Goal: Task Accomplishment & Management: Complete application form

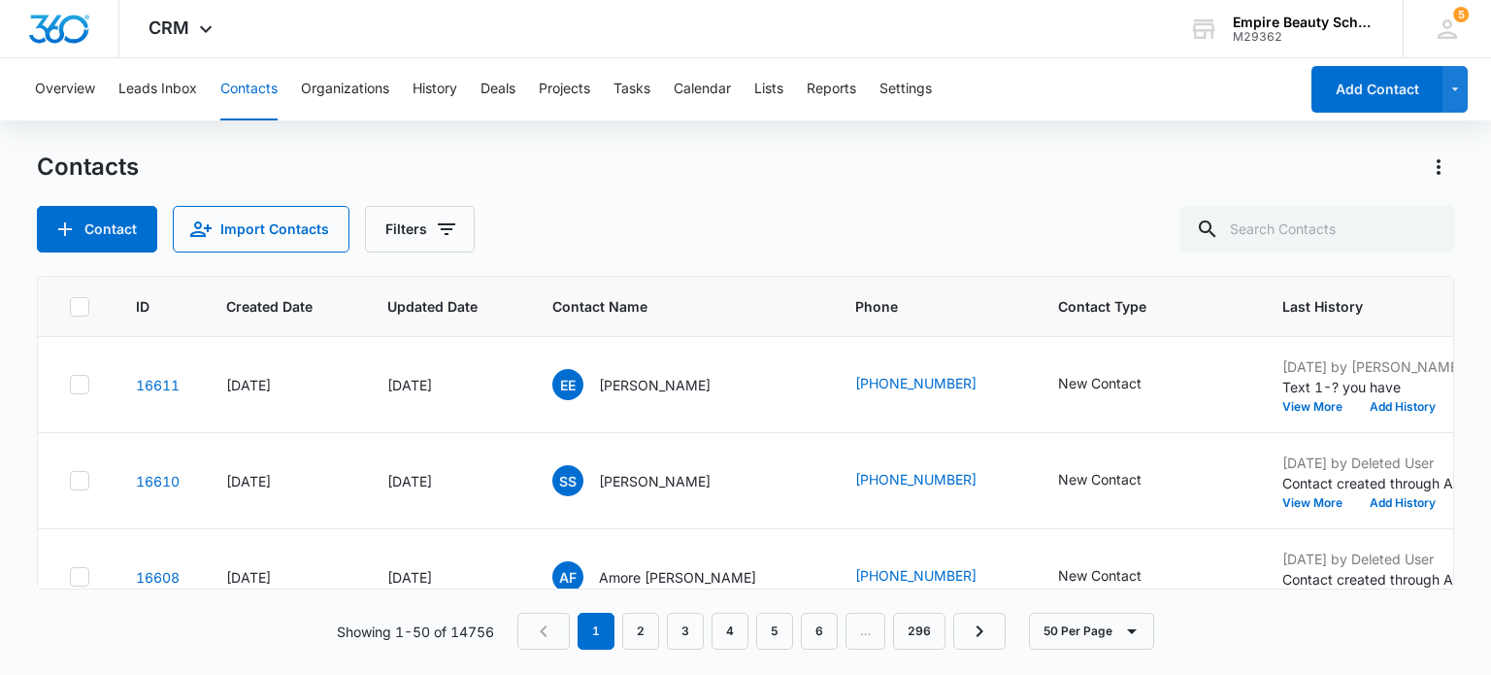
scroll to position [0, 251]
click at [1356, 407] on button "Add History" at bounding box center [1402, 407] width 93 height 12
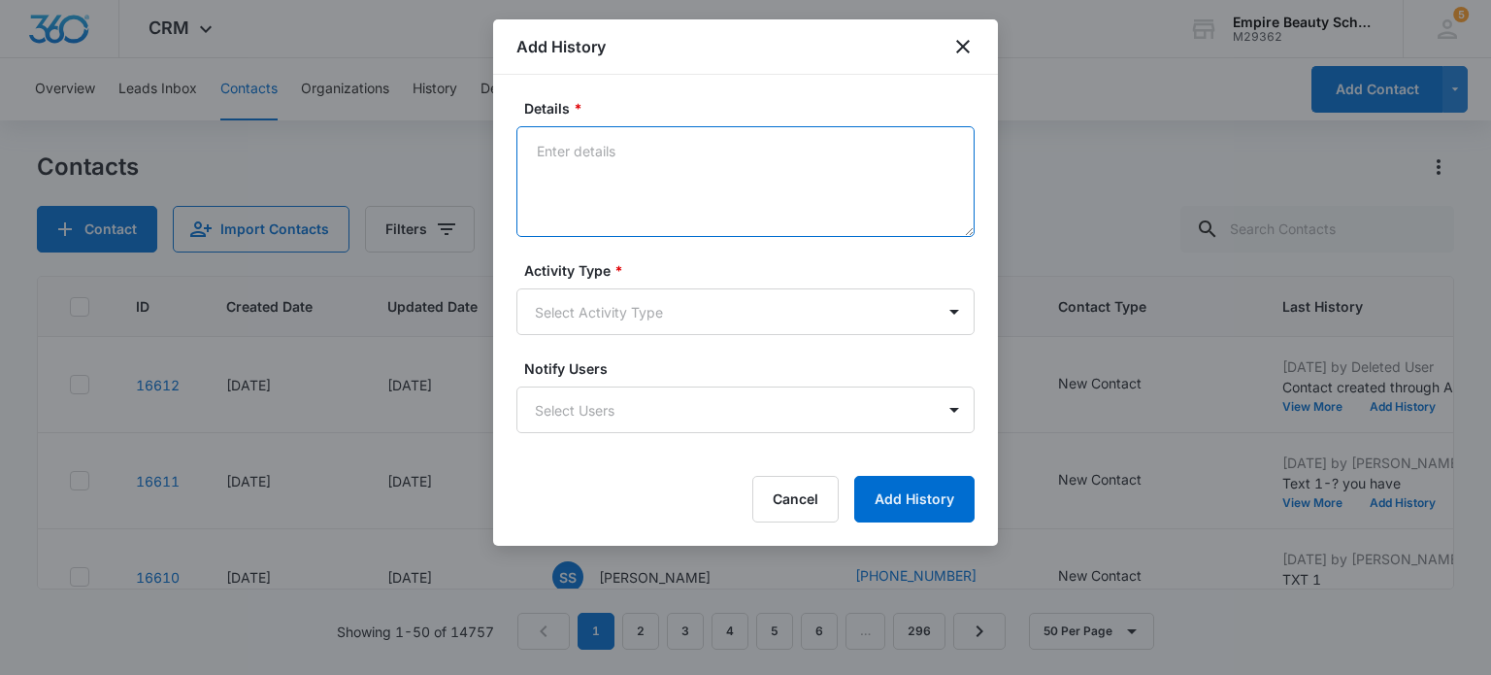
click at [664, 167] on textarea "Details *" at bounding box center [745, 181] width 458 height 111
type textarea "Call1- MB is full"
click at [671, 323] on body "CRM Apps Forms CRM Email Shop Payments POS Files Brand Settings Empire Beauty S…" at bounding box center [745, 337] width 1491 height 675
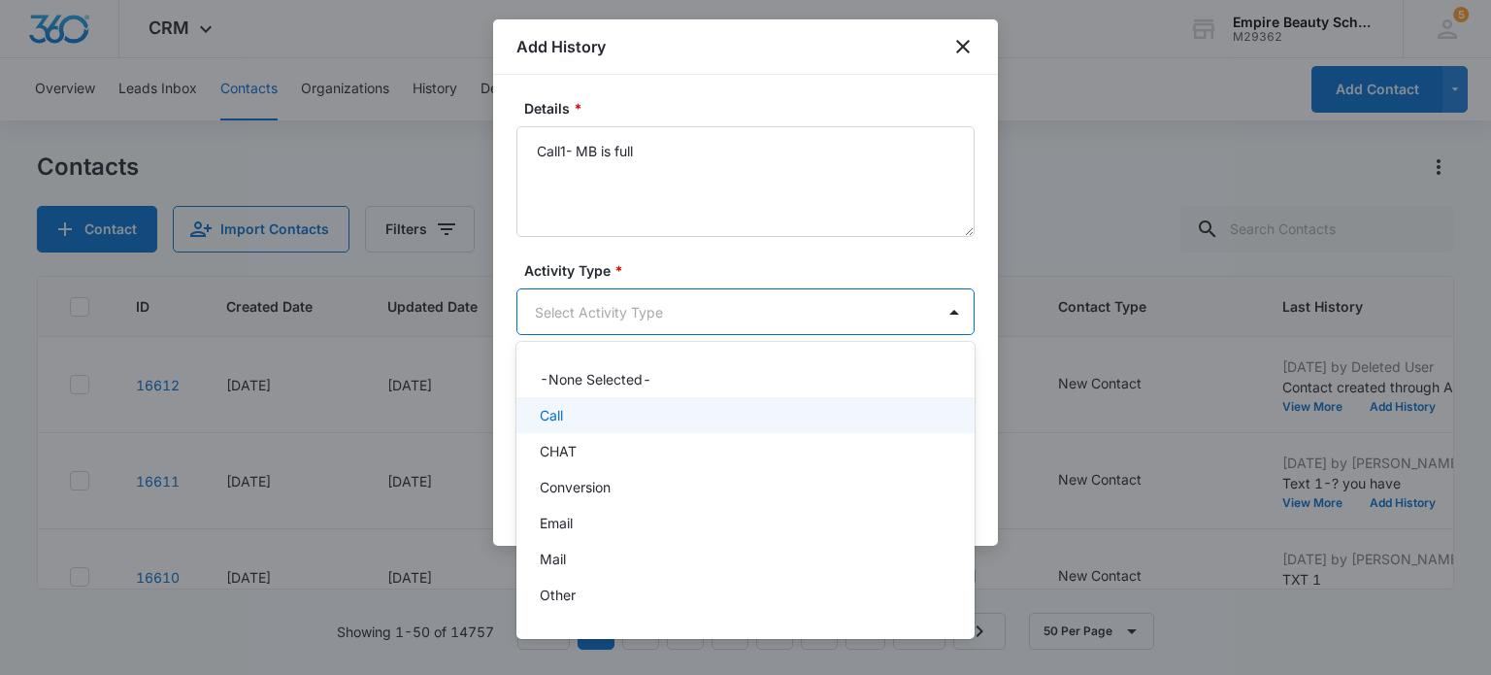
click at [625, 417] on div "Call" at bounding box center [744, 415] width 408 height 20
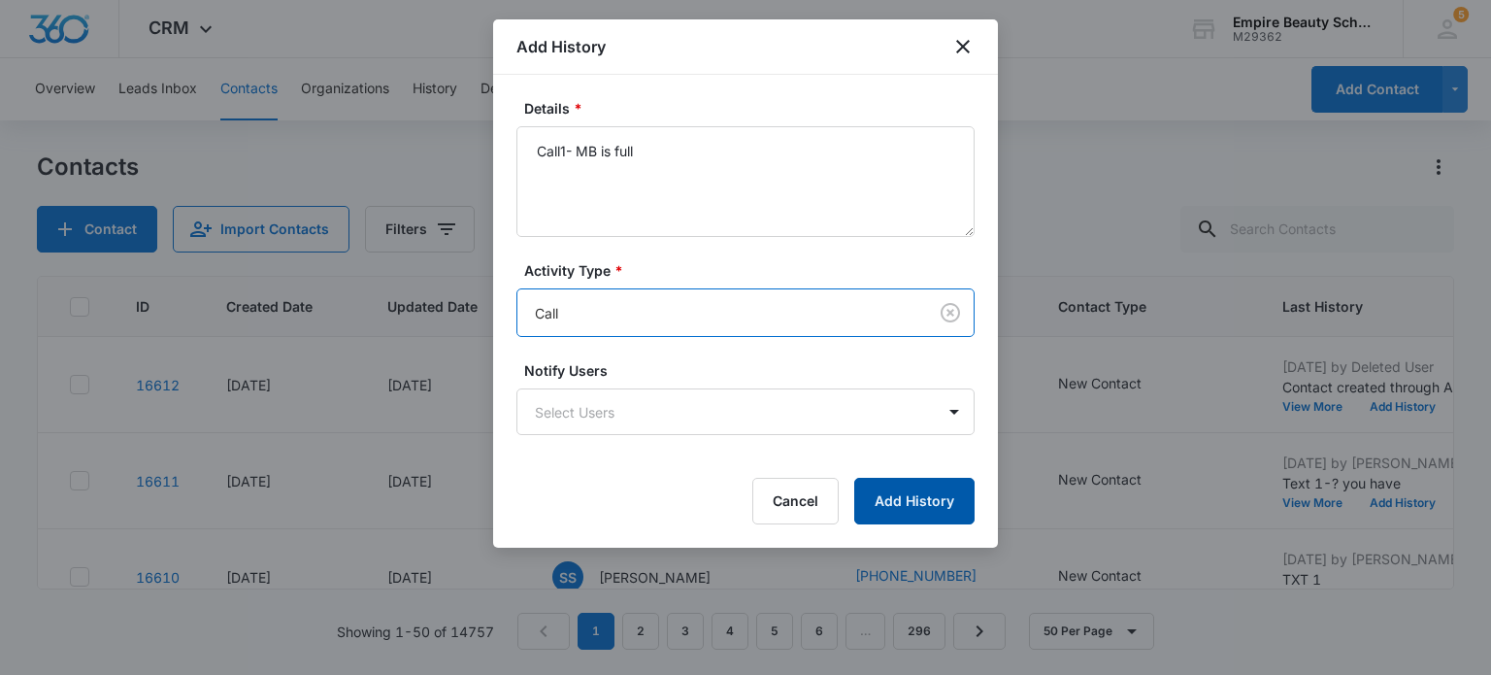
click at [935, 511] on button "Add History" at bounding box center [914, 501] width 120 height 47
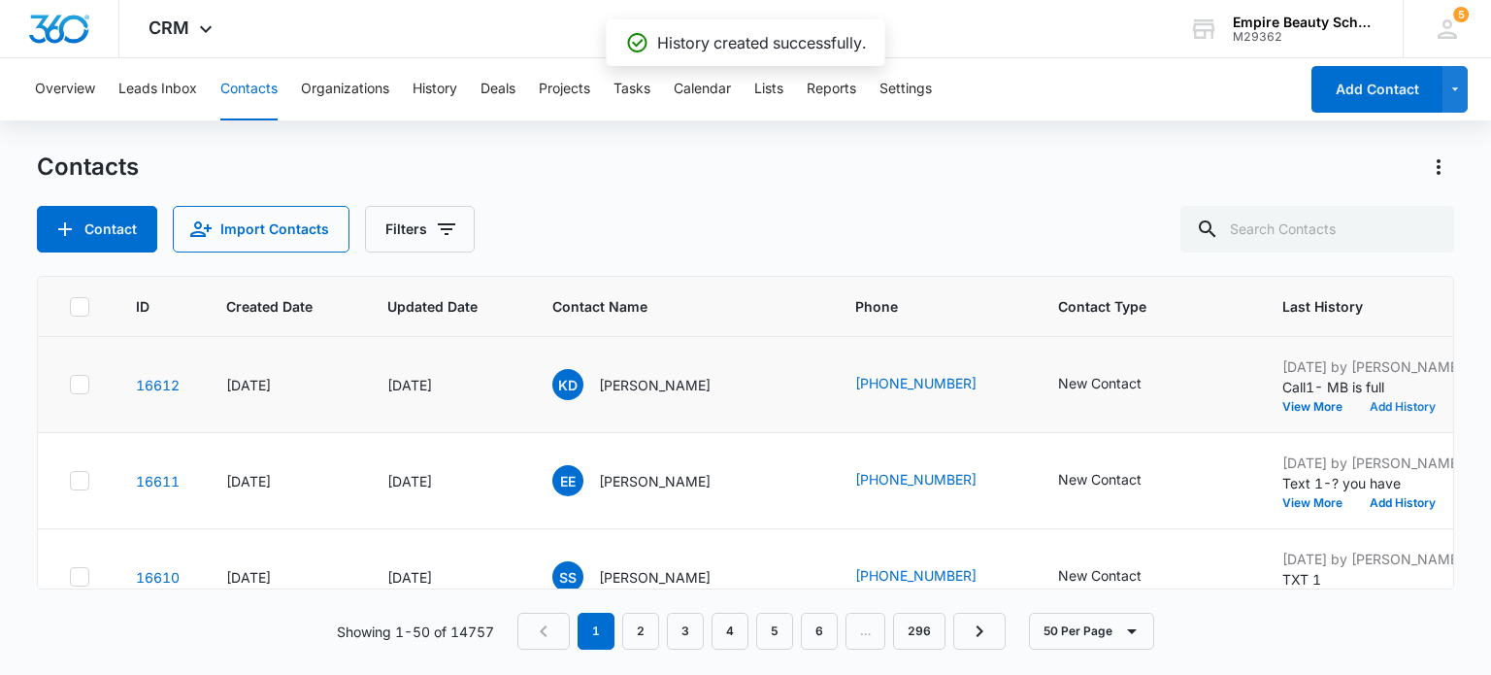
click at [1374, 410] on button "Add History" at bounding box center [1402, 407] width 93 height 12
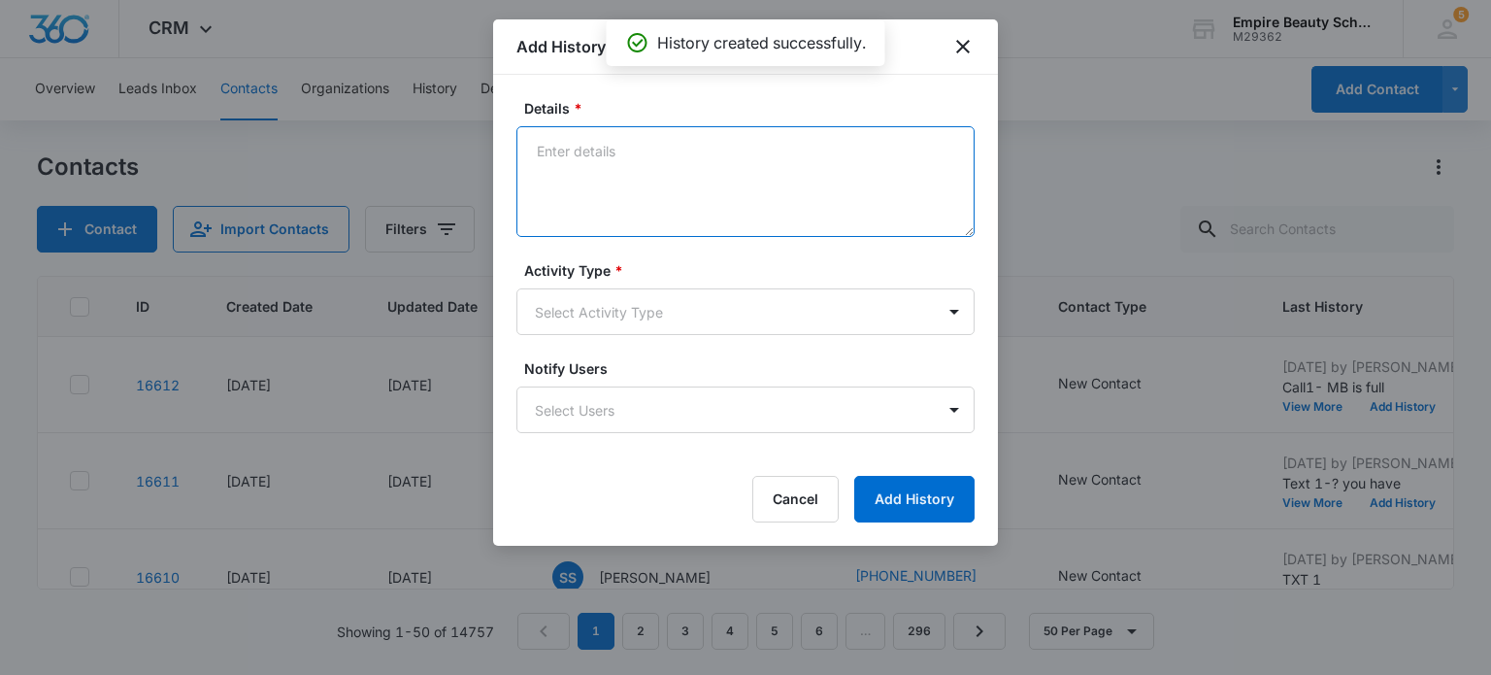
click at [577, 160] on textarea "Details *" at bounding box center [745, 181] width 458 height 111
type textarea "Text 1- ? you have"
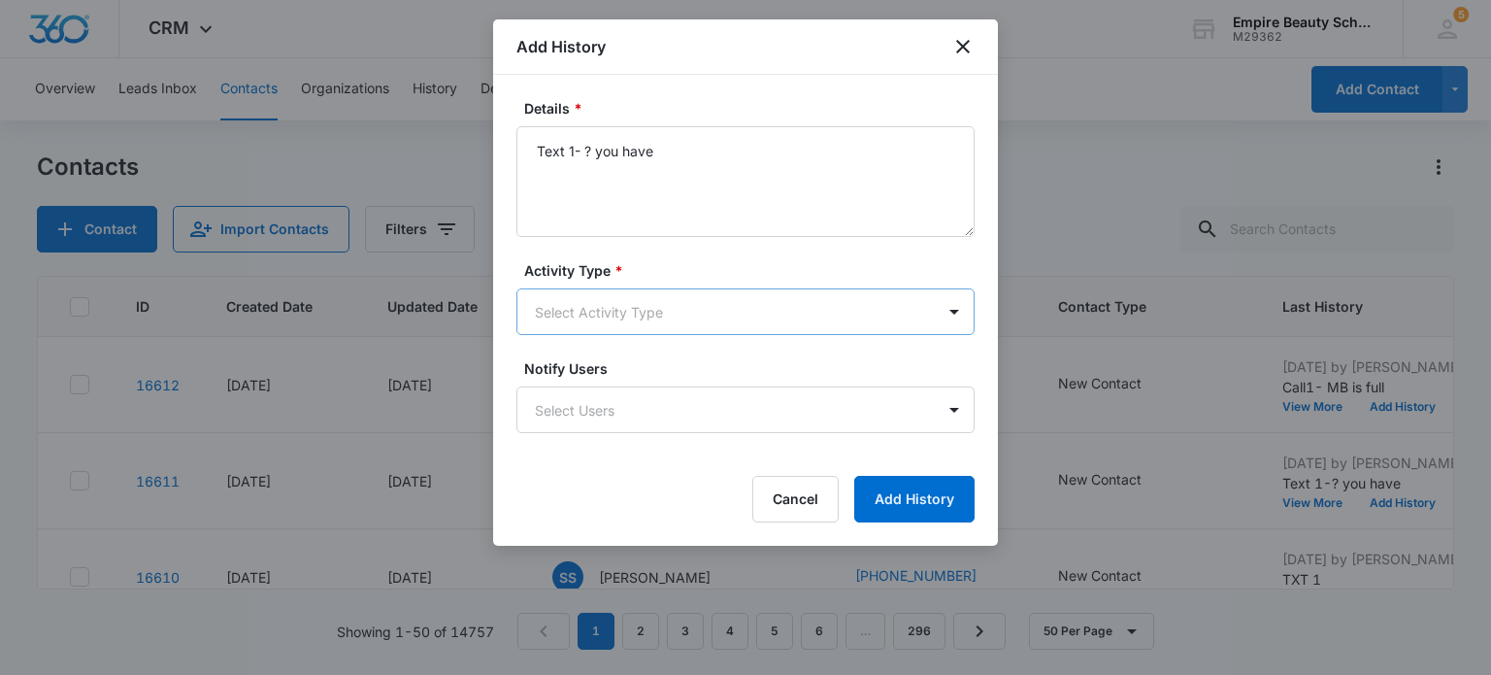
click at [664, 319] on body "CRM Apps Forms CRM Email Shop Payments POS Files Brand Settings Empire Beauty S…" at bounding box center [745, 337] width 1491 height 675
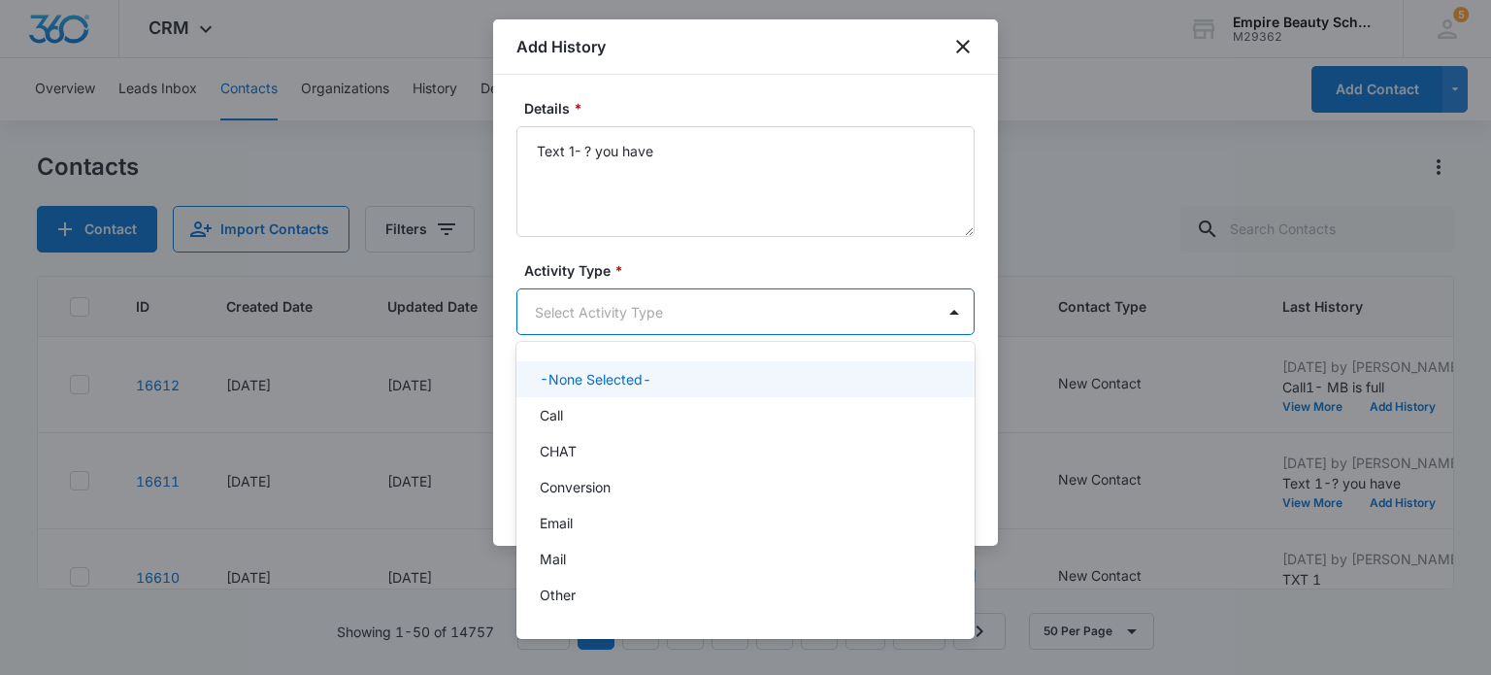
scroll to position [101, 0]
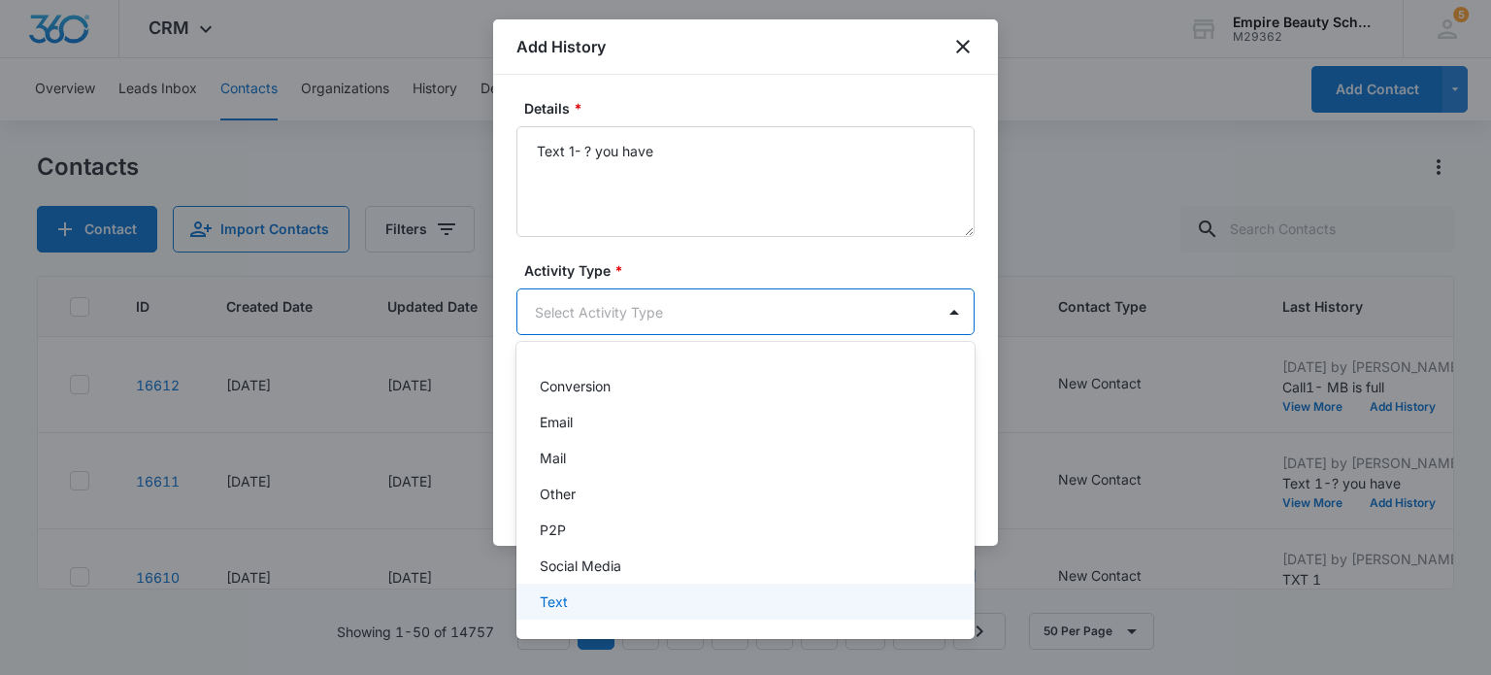
click at [638, 599] on div "Text" at bounding box center [744, 601] width 408 height 20
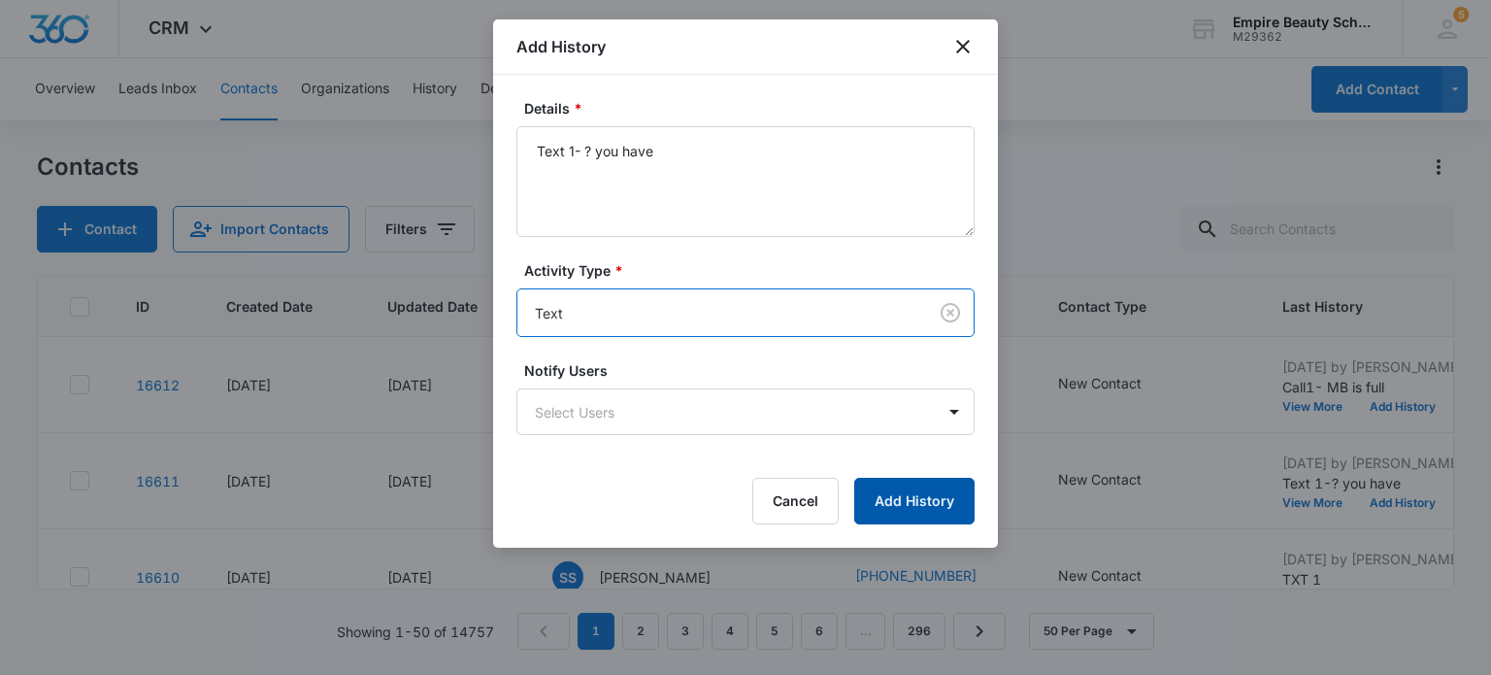
click at [901, 494] on button "Add History" at bounding box center [914, 501] width 120 height 47
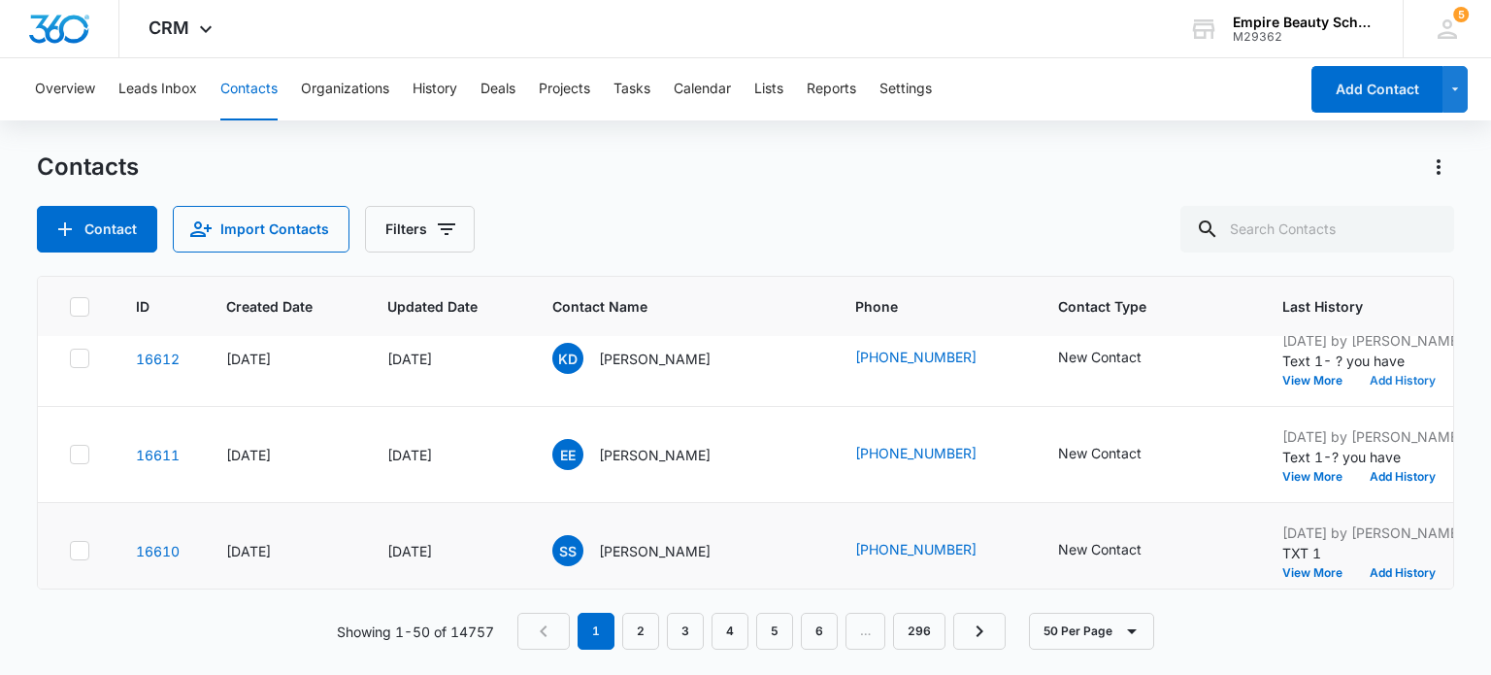
scroll to position [0, 0]
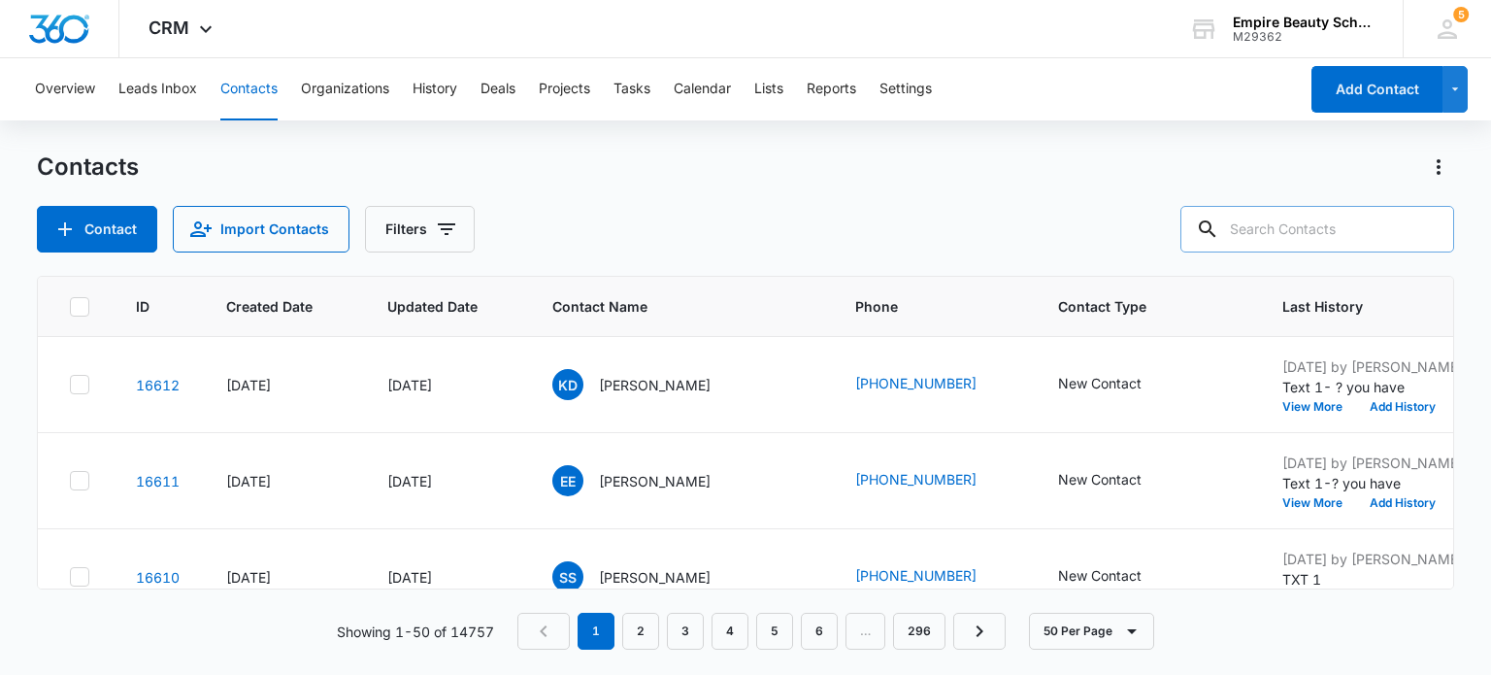
click at [1291, 234] on input "text" at bounding box center [1317, 229] width 274 height 47
type input "5965"
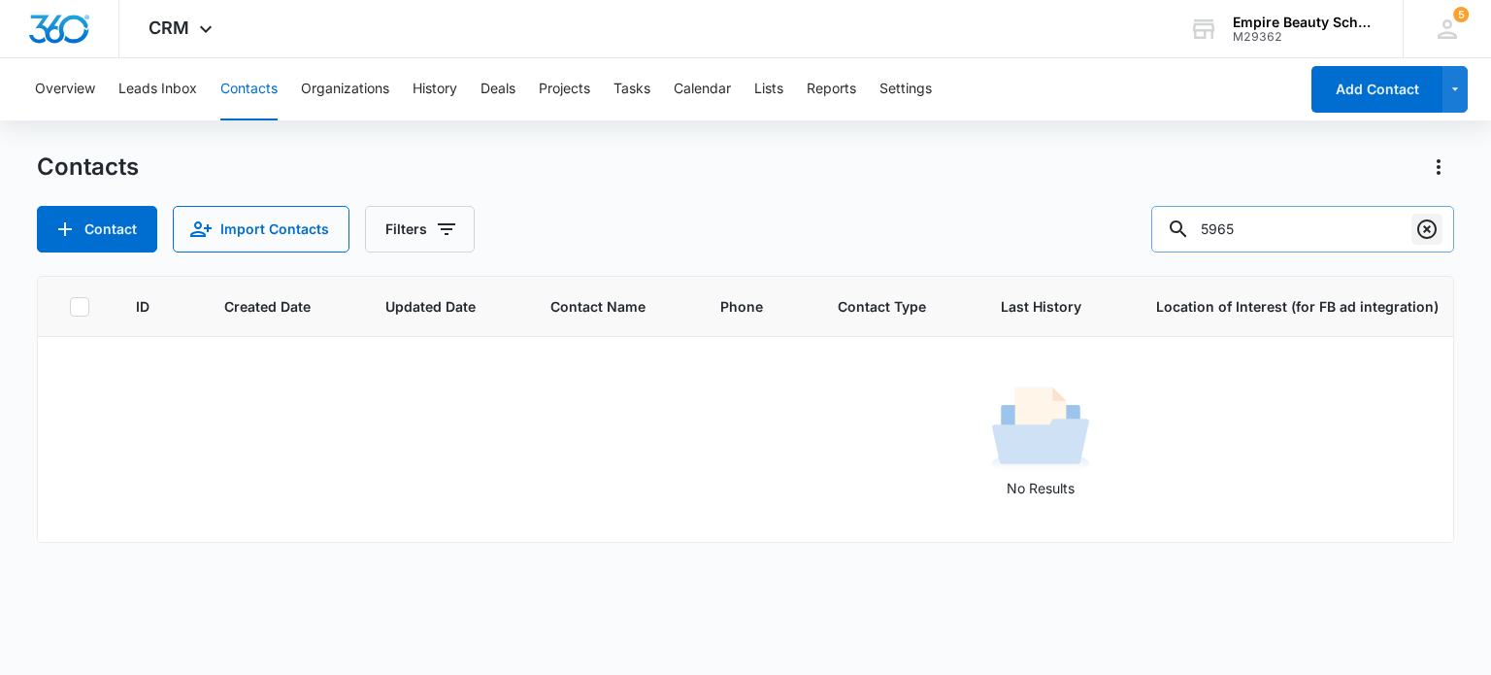
click at [1422, 230] on icon "Clear" at bounding box center [1426, 228] width 23 height 23
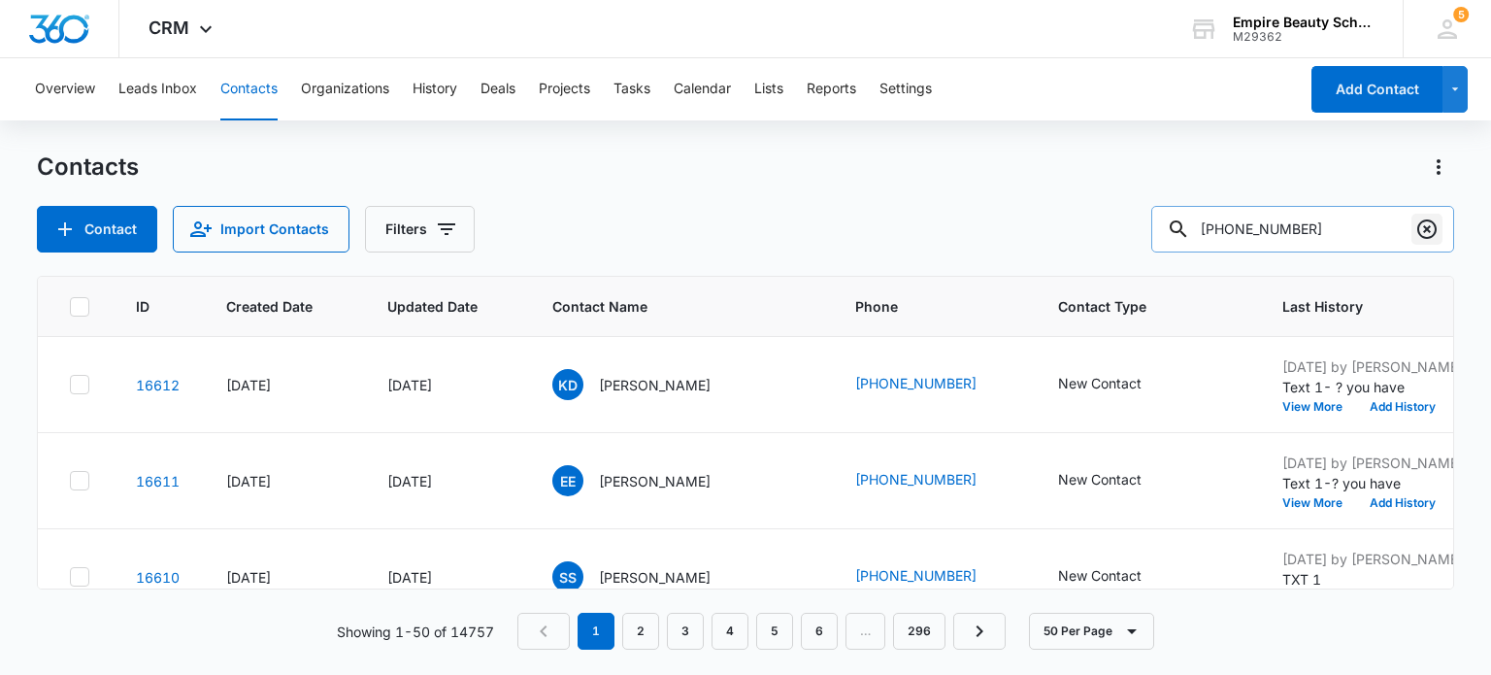
type input "603-217-5965"
